Goal: Information Seeking & Learning: Learn about a topic

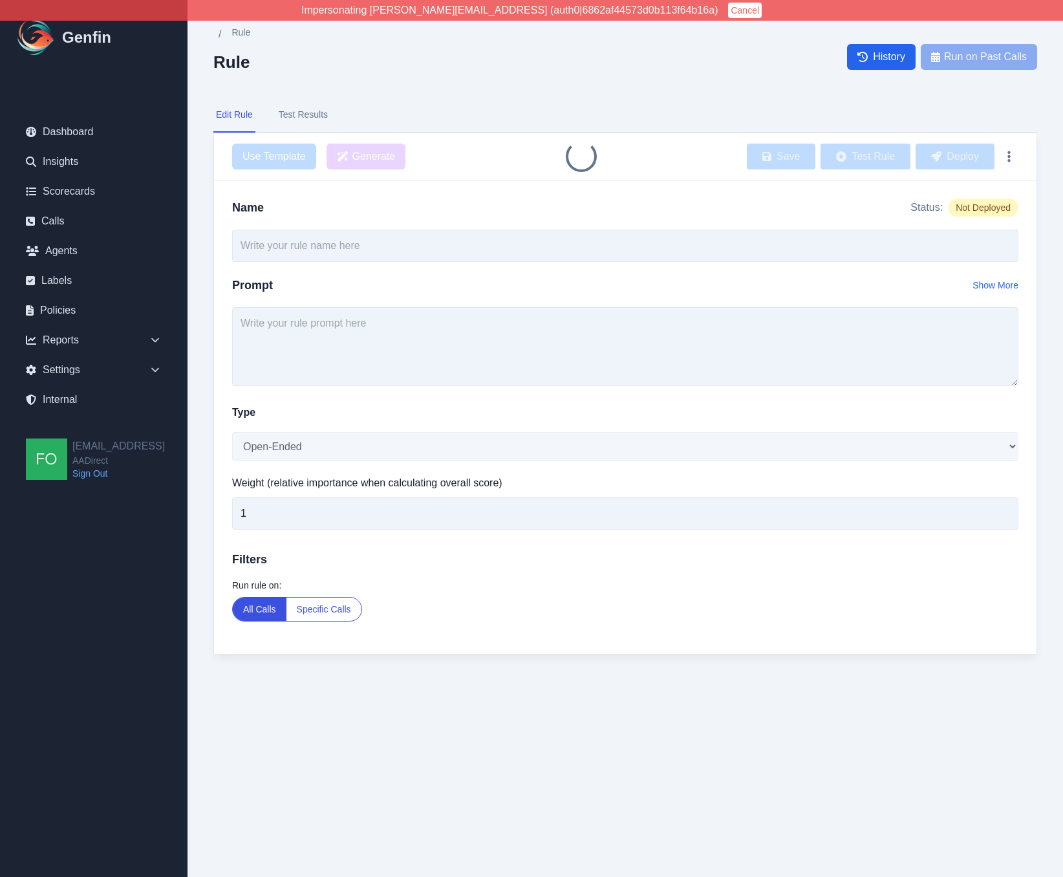
type input "Dairyland Not Chosen Analysis"
select select "Single-Choice"
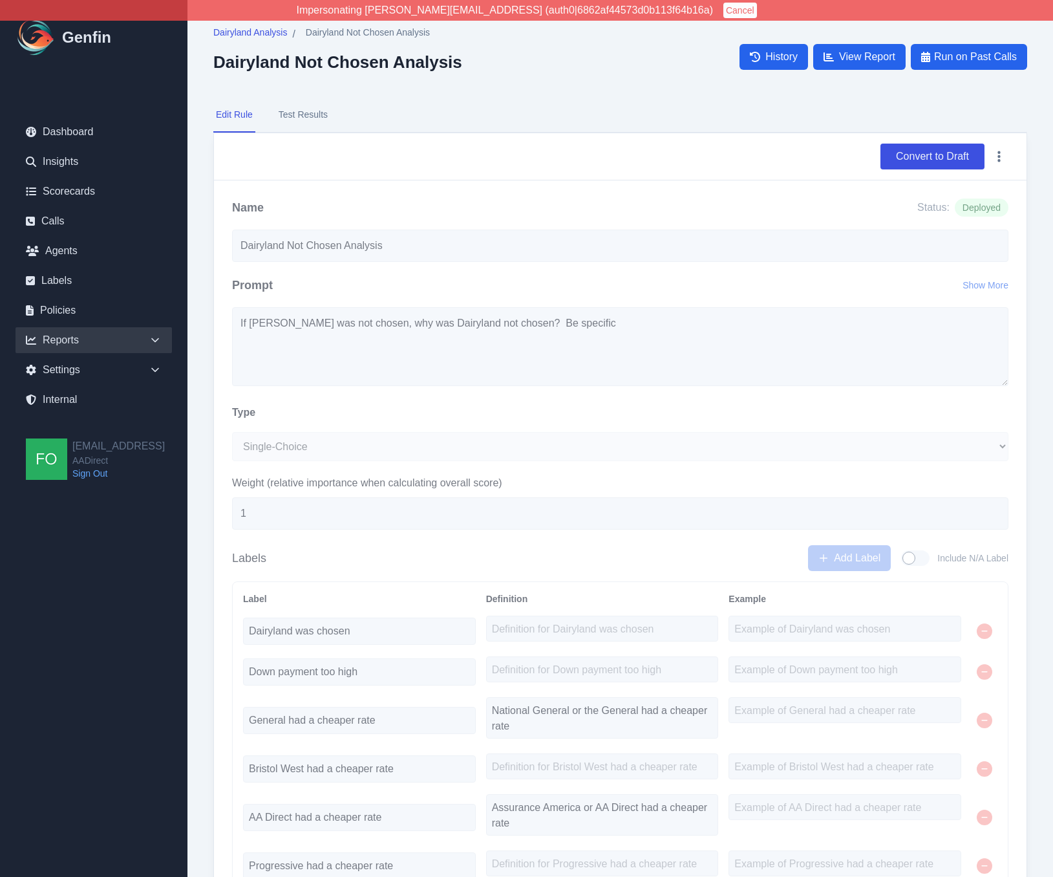
click at [149, 339] on icon at bounding box center [155, 340] width 13 height 13
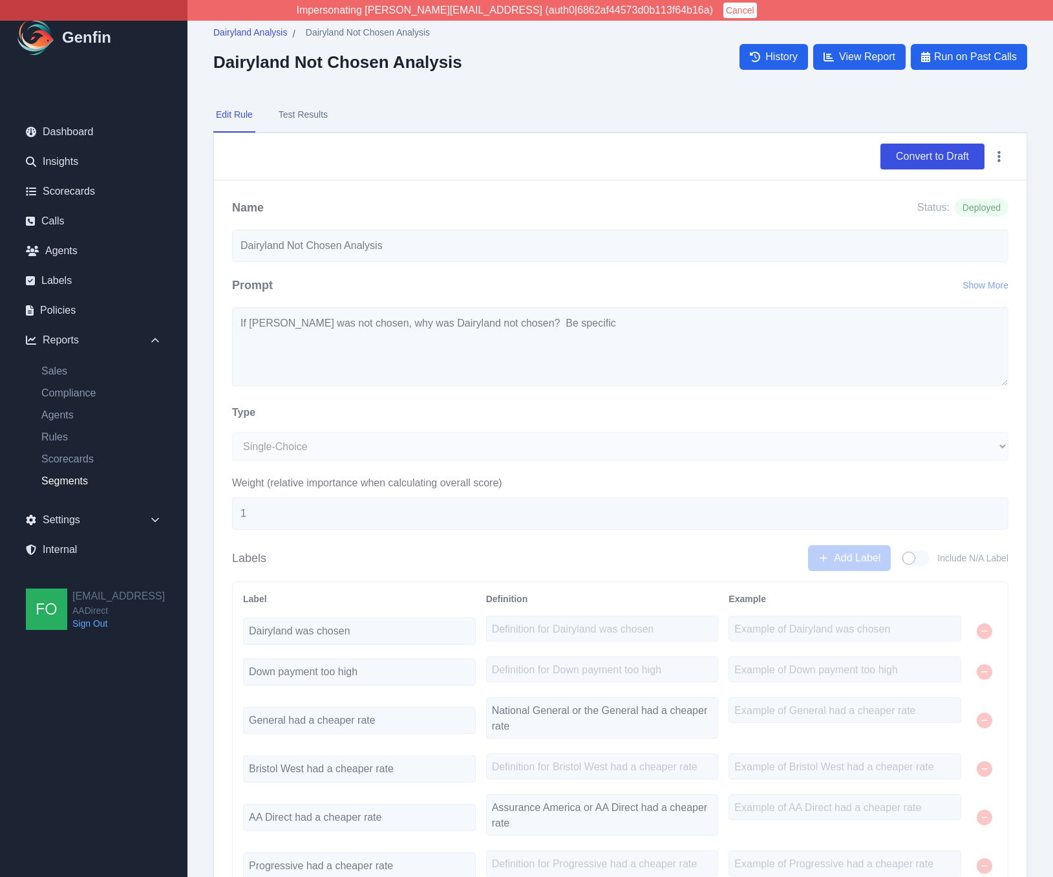
click at [76, 482] on link "Segments" at bounding box center [101, 481] width 141 height 16
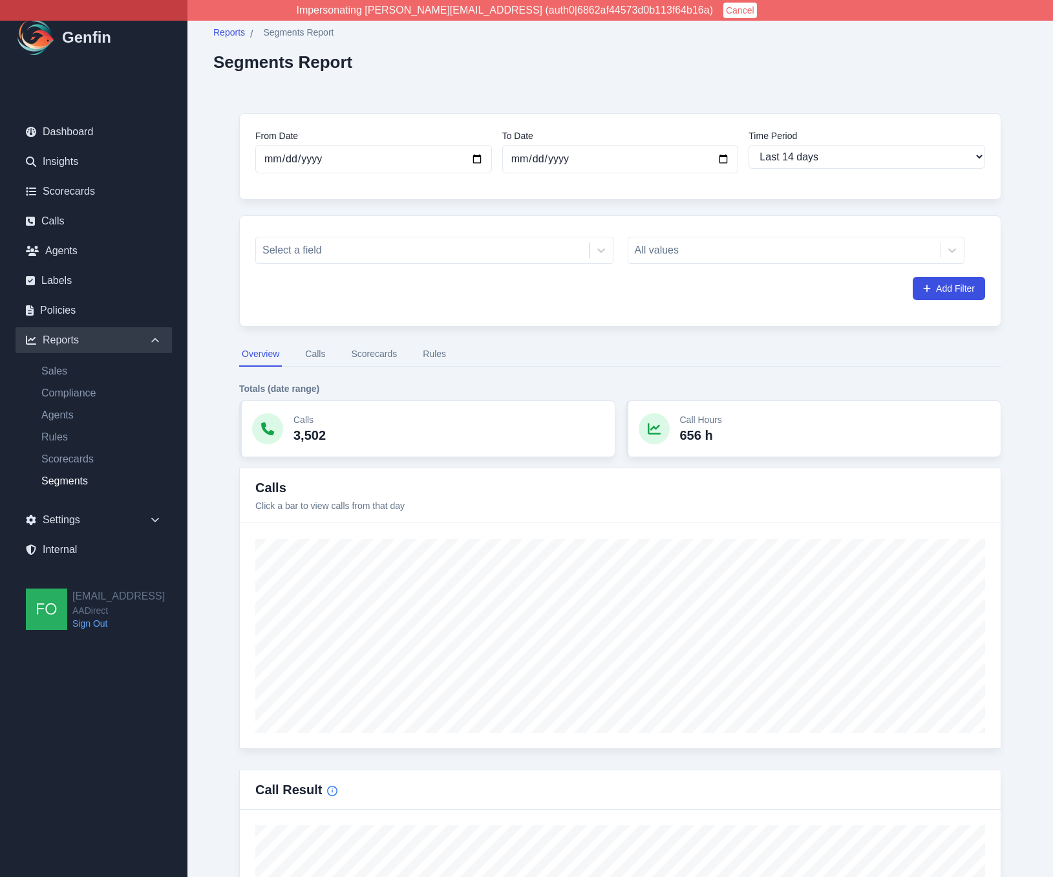
click at [378, 355] on button "Scorecards" at bounding box center [373, 354] width 51 height 25
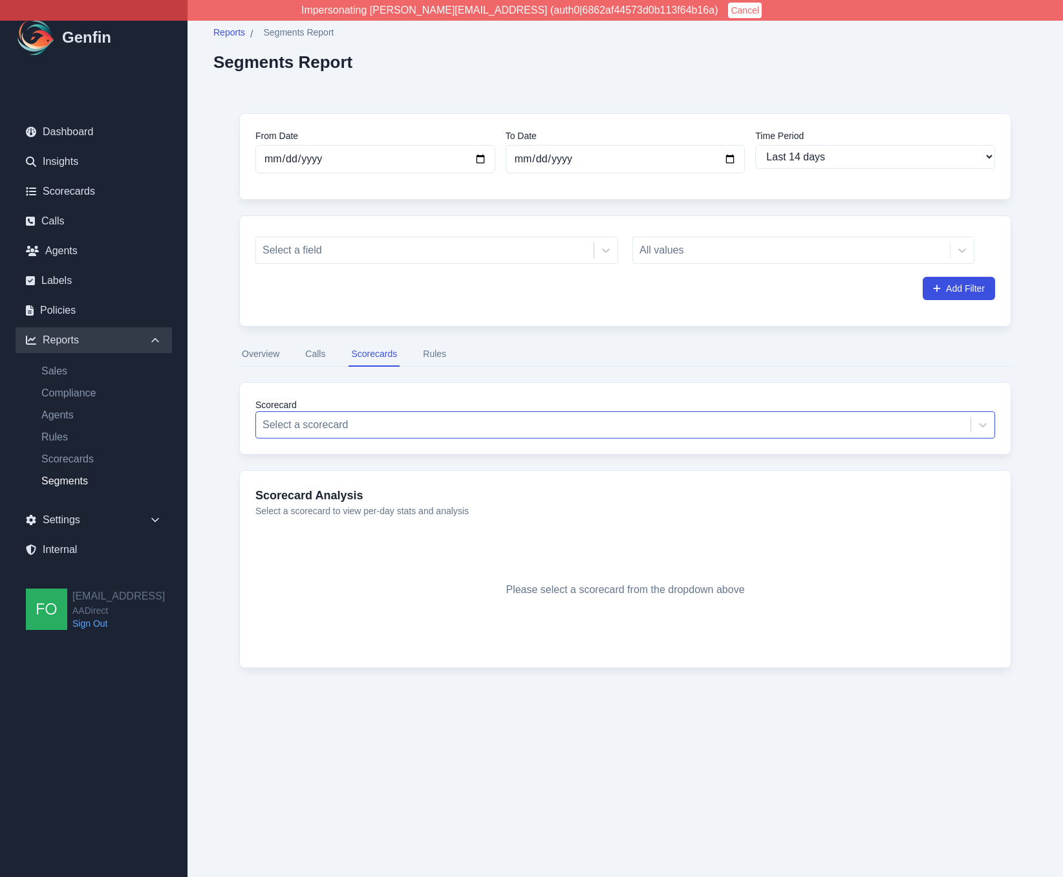
click at [456, 418] on div at bounding box center [612, 425] width 701 height 18
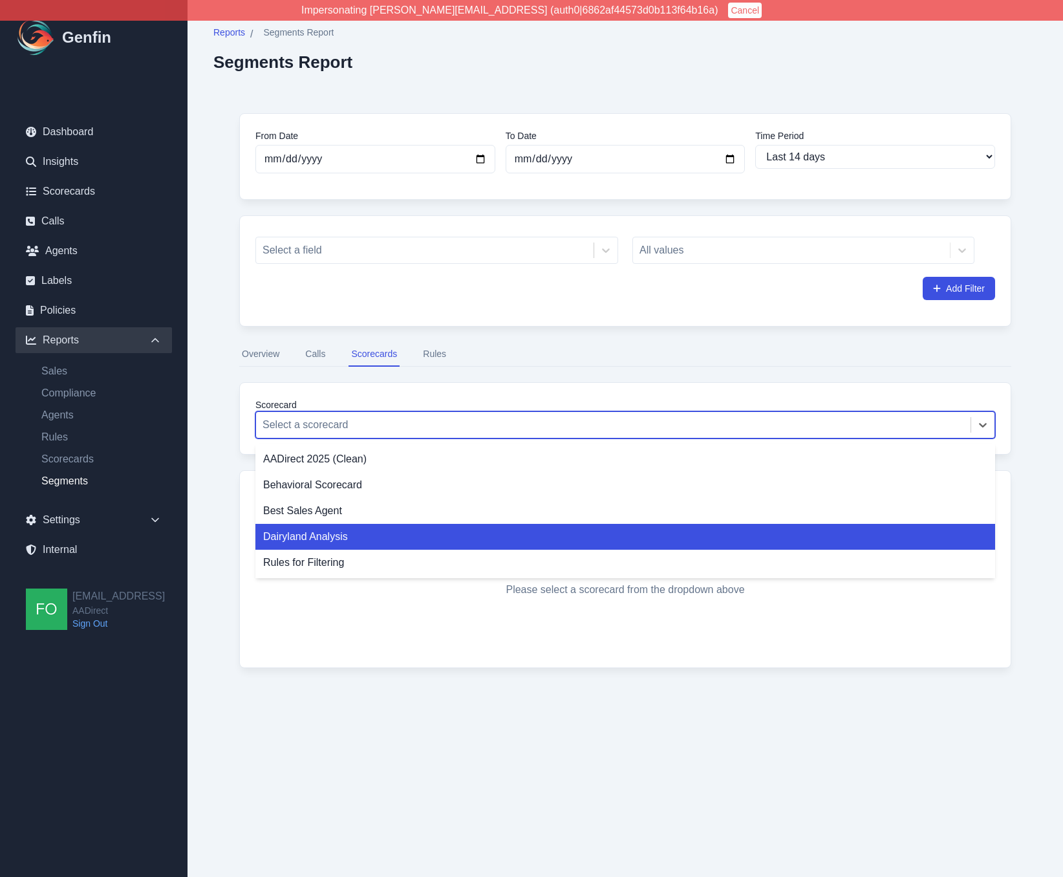
click at [371, 530] on div "Dairyland Analysis" at bounding box center [625, 537] width 740 height 26
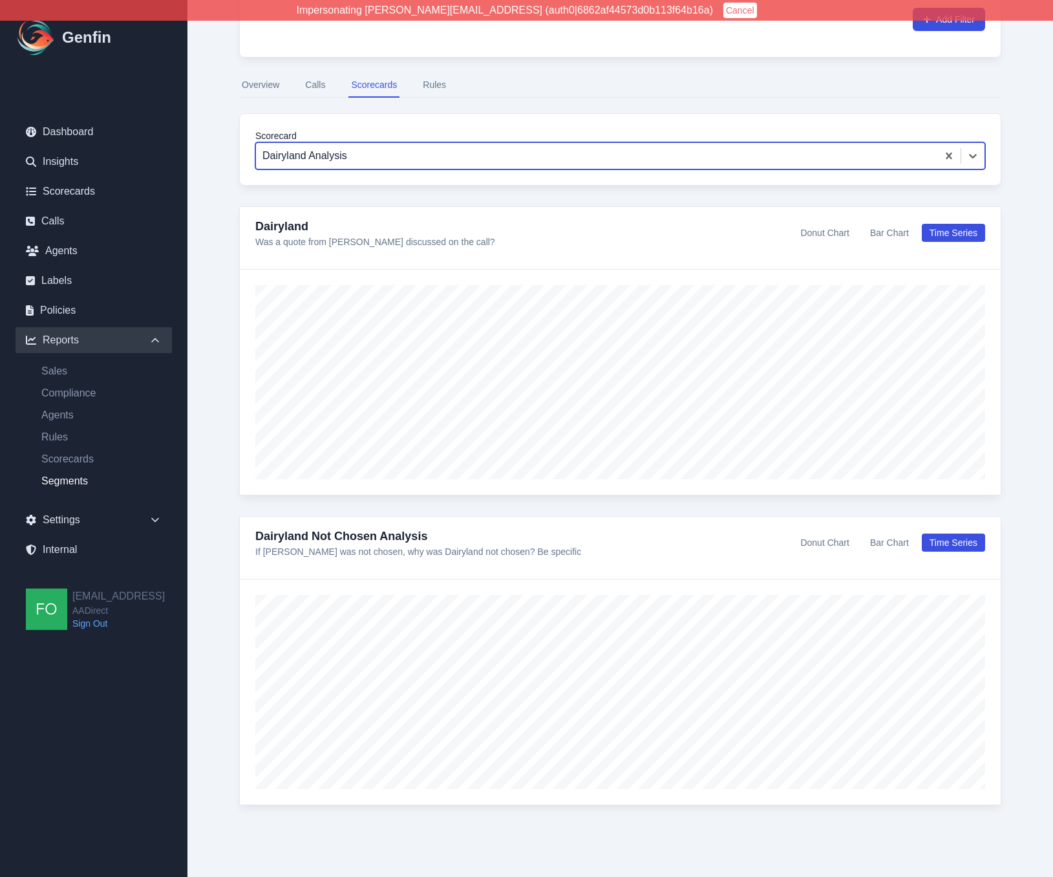
scroll to position [270, 0]
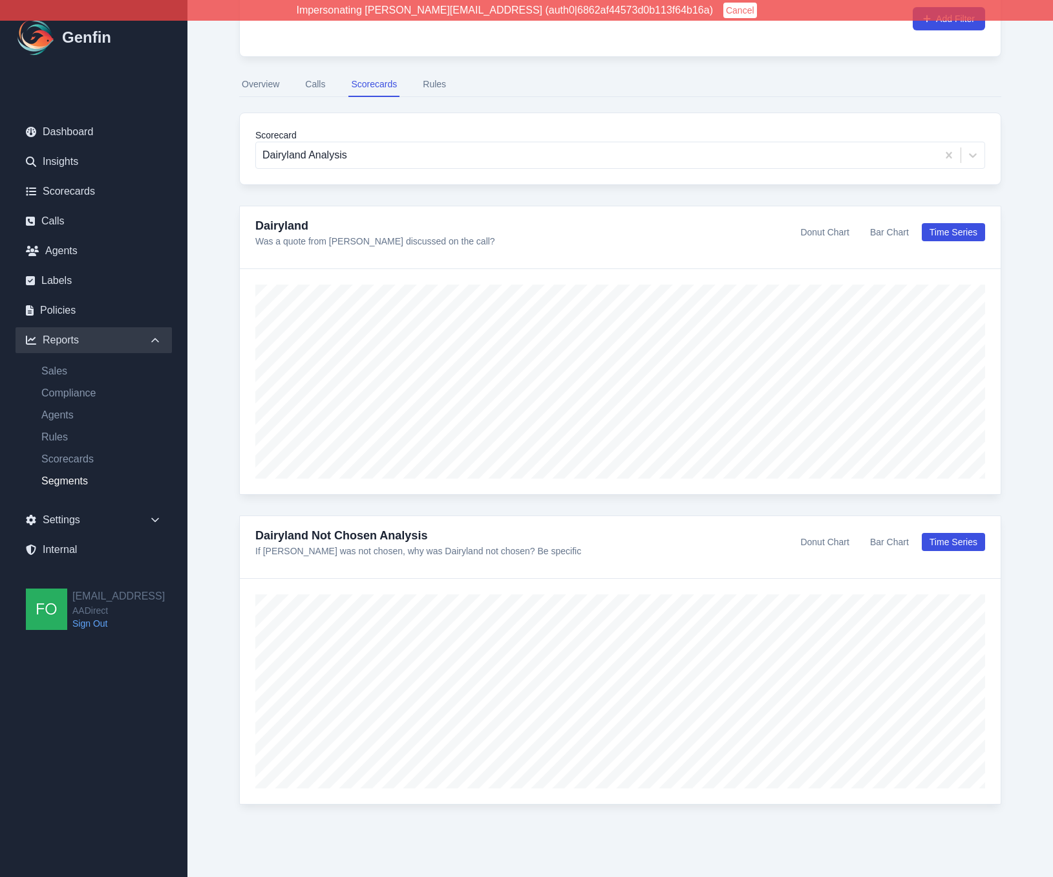
click at [833, 544] on button "Donut Chart" at bounding box center [825, 542] width 64 height 18
click at [902, 540] on button "Bar Chart" at bounding box center [889, 542] width 54 height 18
click at [946, 534] on button "Time Series" at bounding box center [953, 542] width 63 height 18
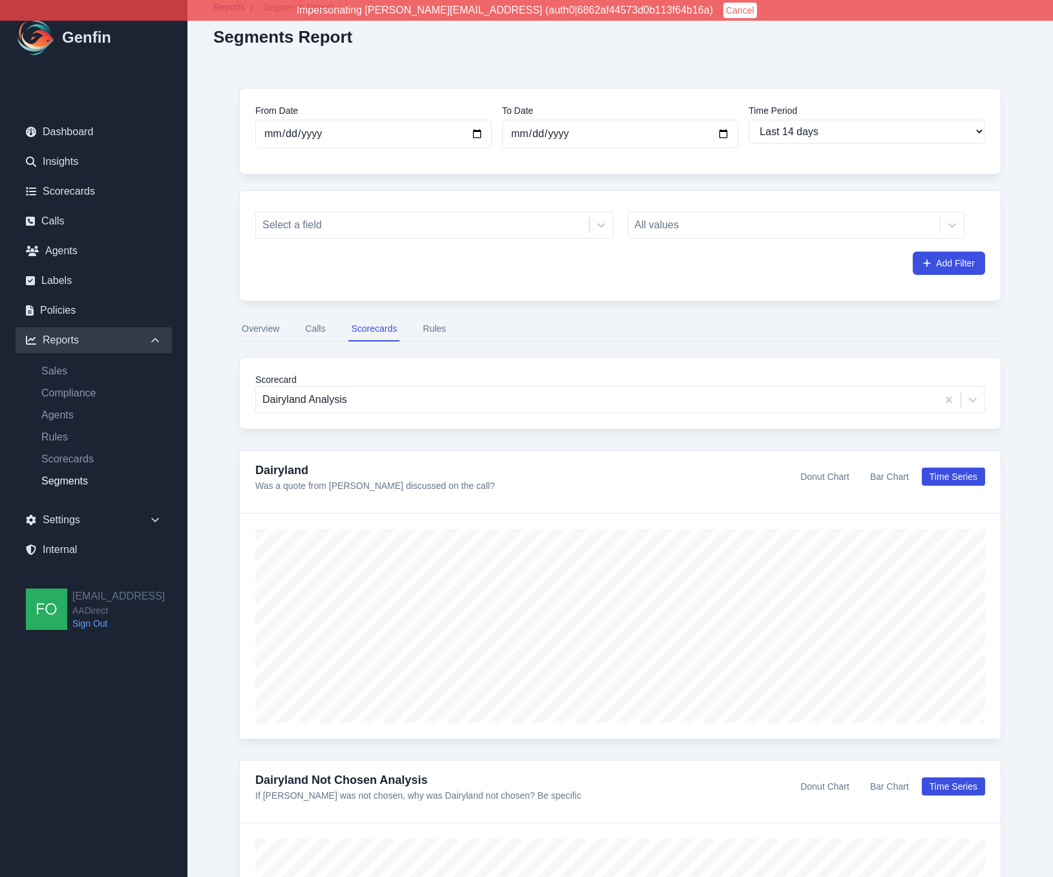
scroll to position [25, 0]
click at [834, 127] on select "Last 7 days Last 14 days Last 30 days Last 90 days Last 180 days Last 365 days …" at bounding box center [867, 132] width 237 height 24
select select "30"
click at [749, 120] on select "Last 7 days Last 14 days Last 30 days Last 90 days Last 180 days Last 365 days …" at bounding box center [867, 132] width 237 height 24
type input "[DATE]"
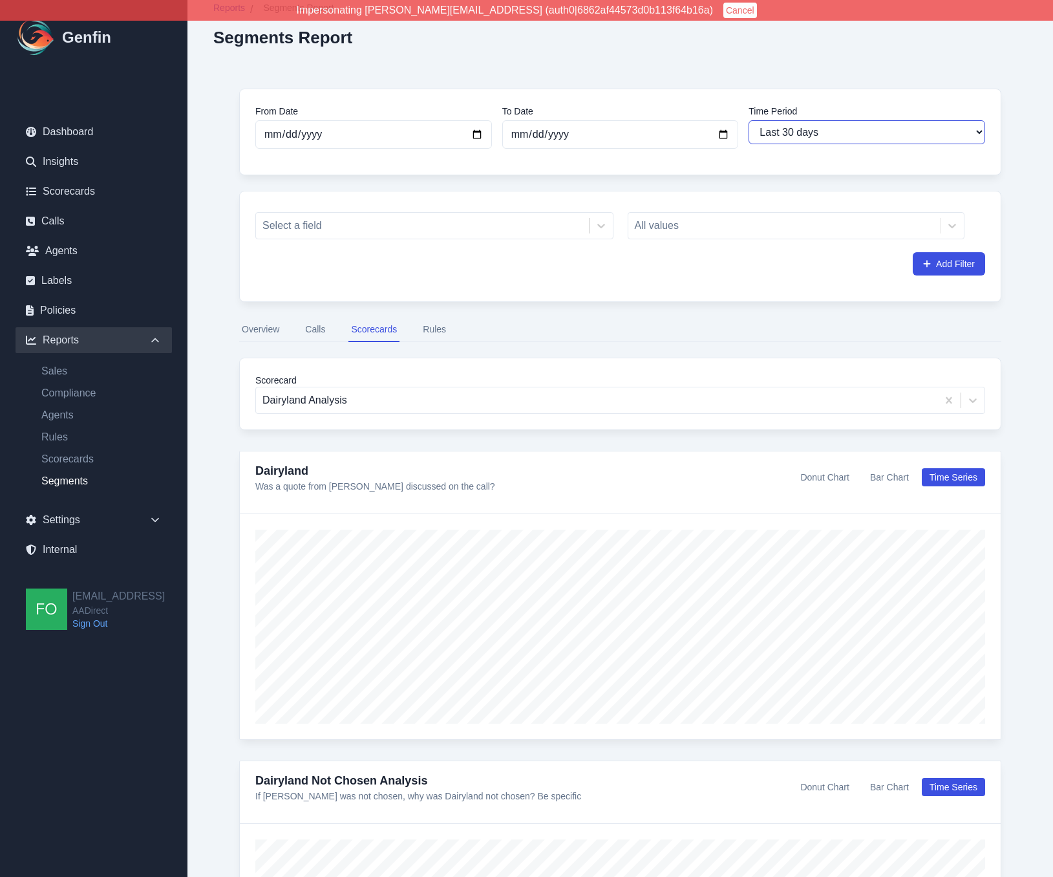
scroll to position [0, 0]
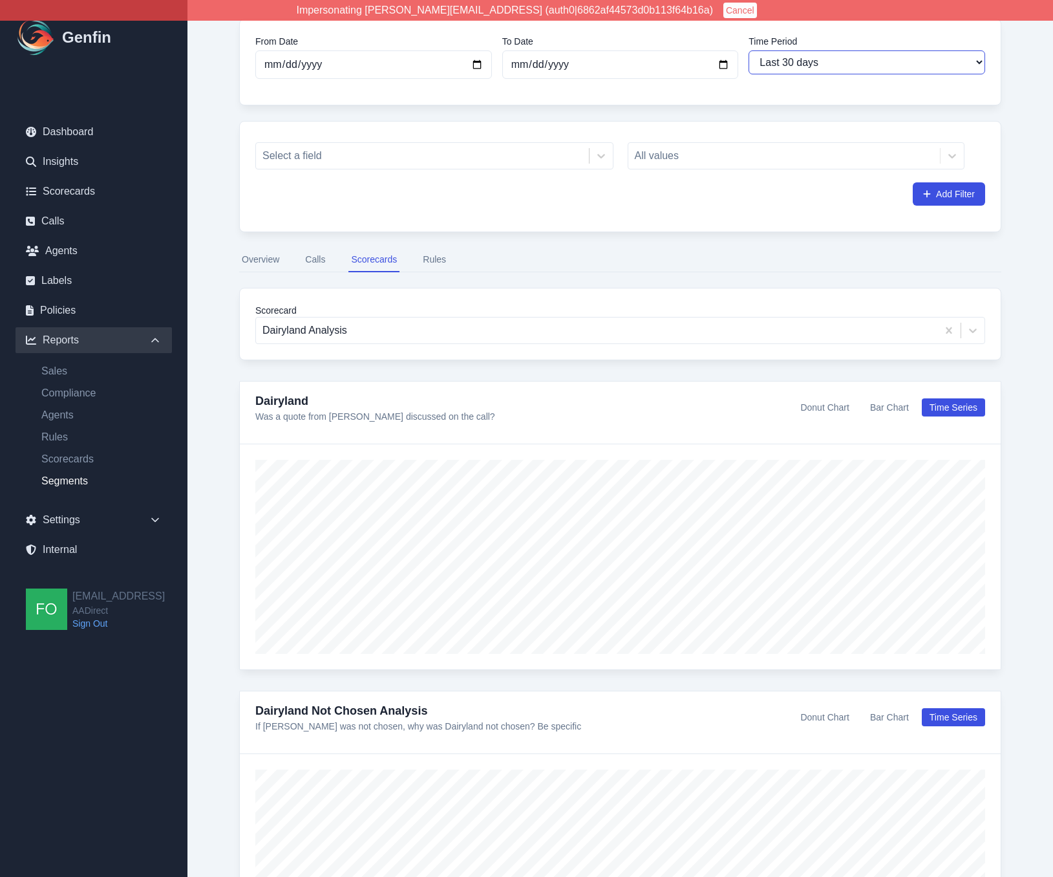
scroll to position [34, 0]
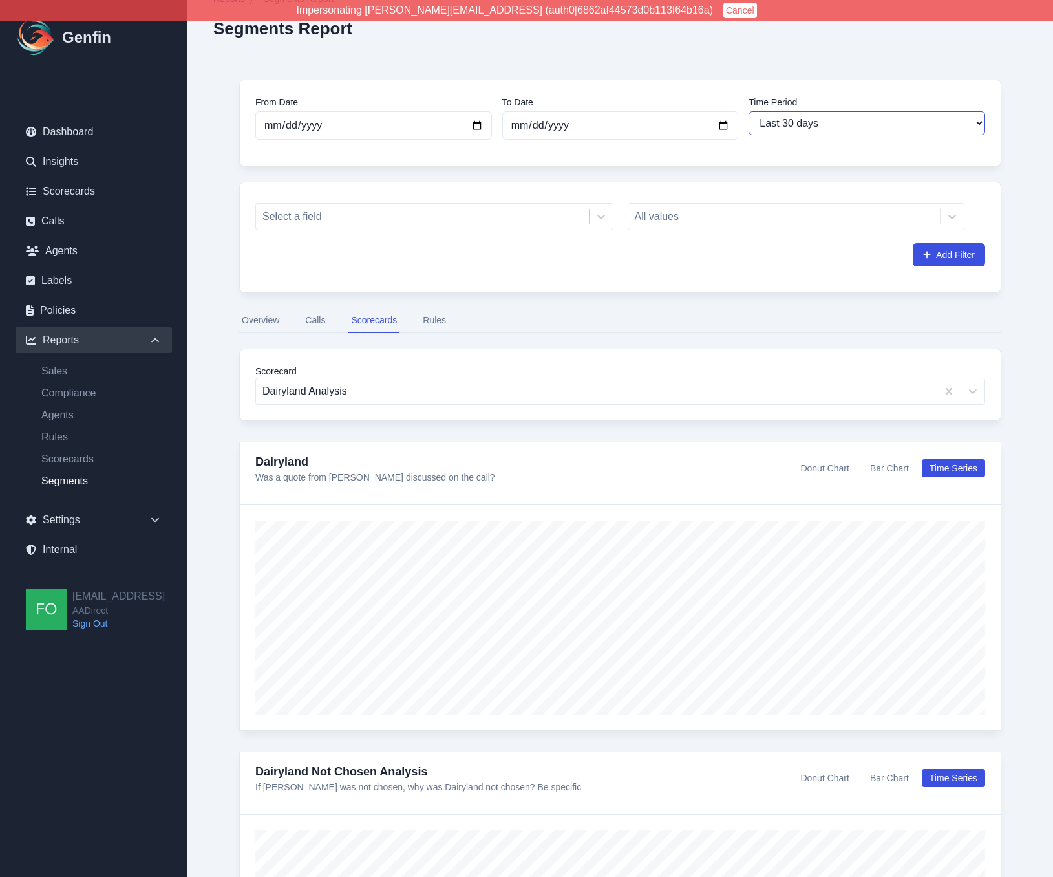
click at [845, 124] on select "Last 7 days Last 14 days Last 30 days Last 90 days Last 180 days Last 365 days …" at bounding box center [867, 123] width 237 height 24
select select "90"
click at [749, 111] on select "Last 7 days Last 14 days Last 30 days Last 90 days Last 180 days Last 365 days …" at bounding box center [867, 123] width 237 height 24
type input "[DATE]"
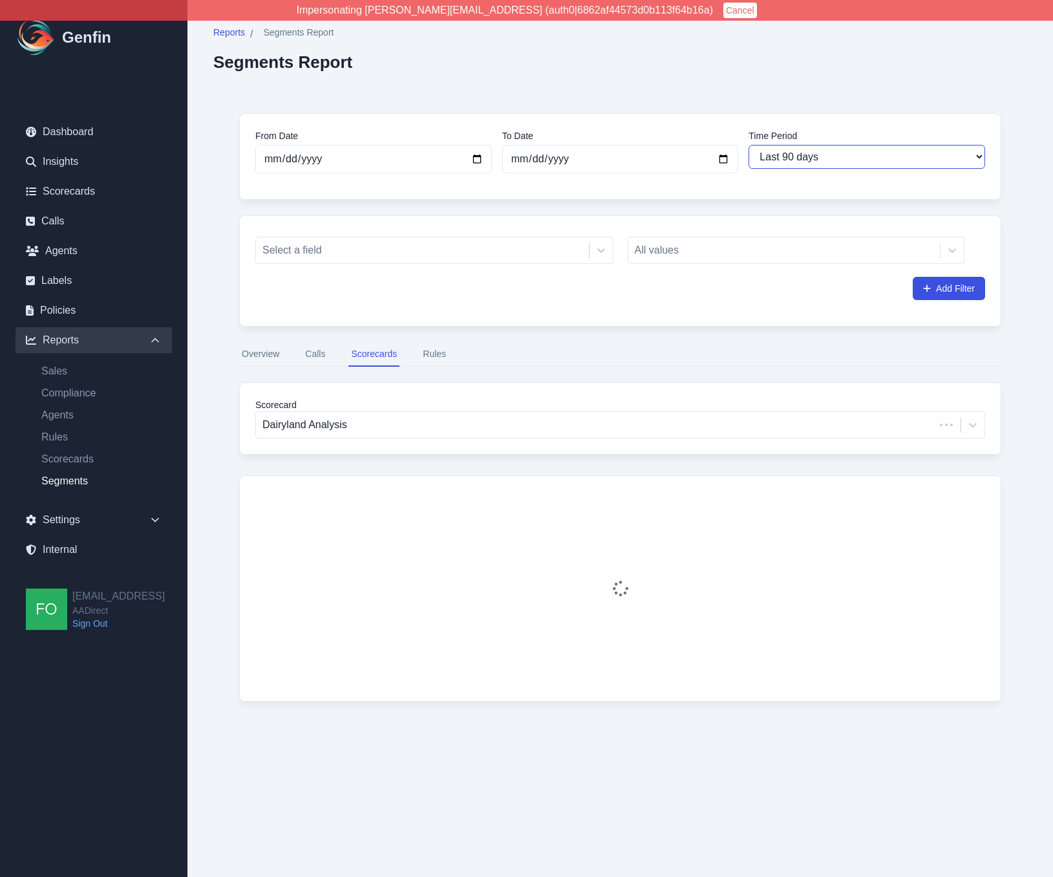
scroll to position [0, 0]
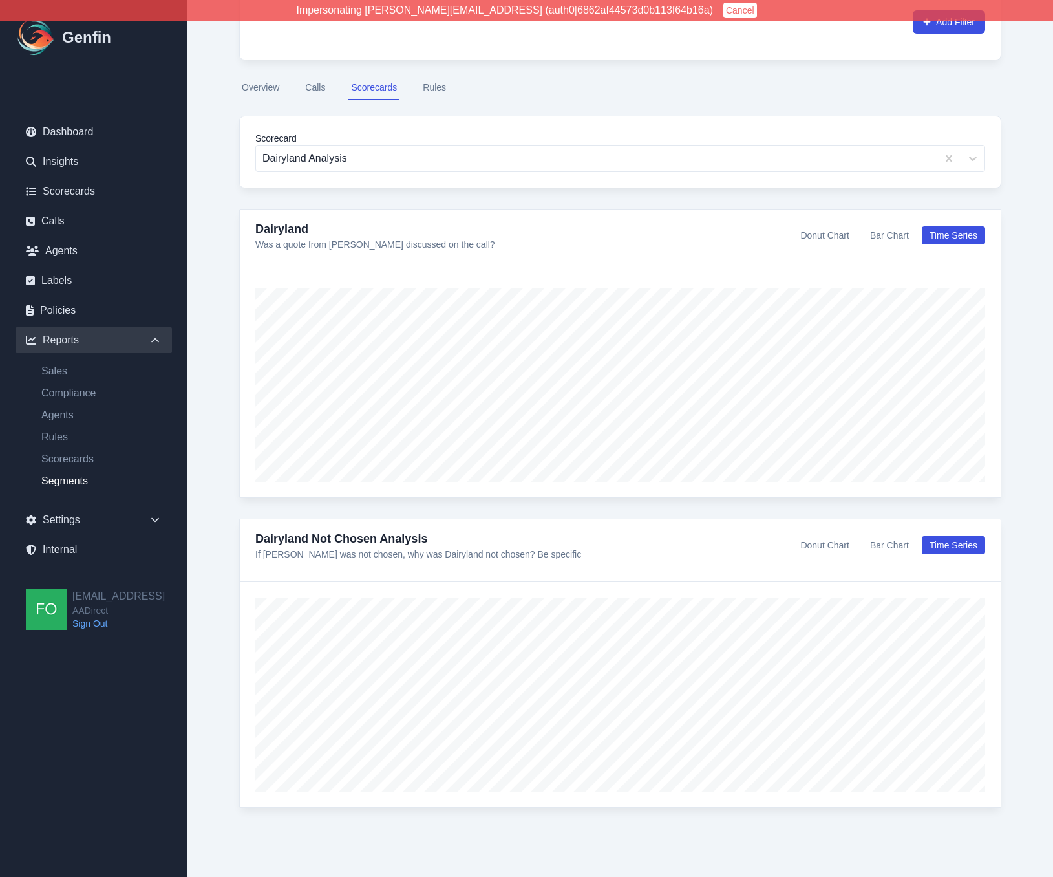
scroll to position [270, 0]
click at [873, 542] on button "Bar Chart" at bounding box center [889, 542] width 54 height 18
